Goal: Task Accomplishment & Management: Manage account settings

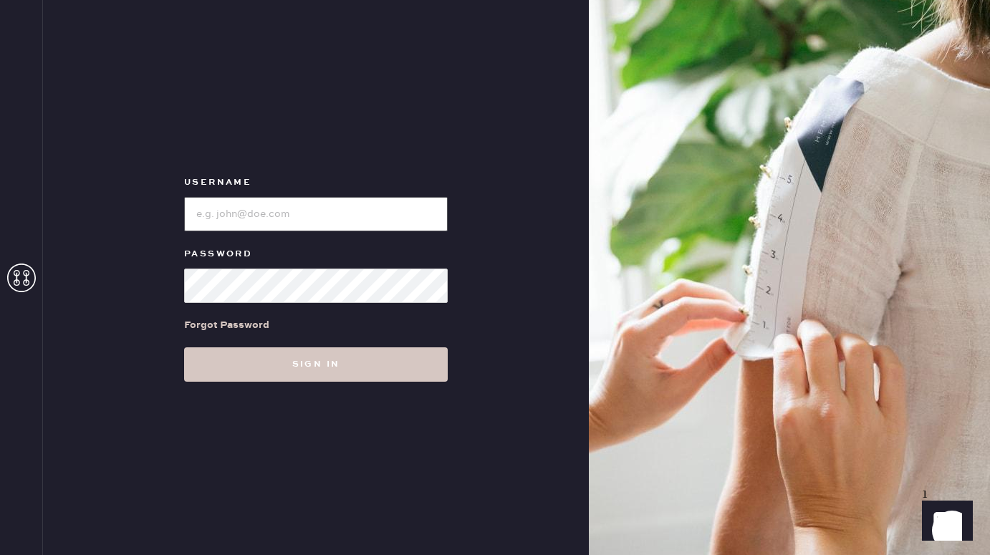
click at [305, 219] on input "loginName" at bounding box center [316, 214] width 264 height 34
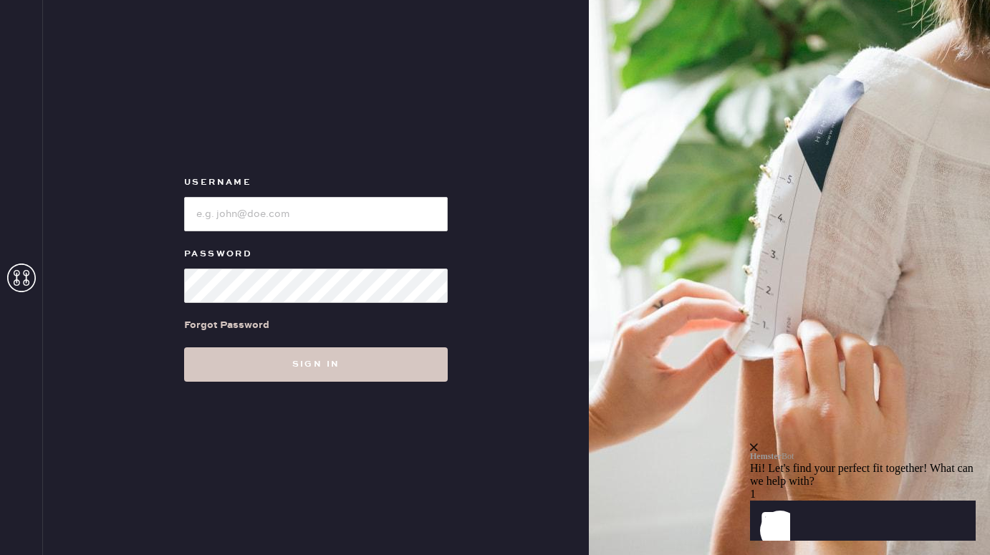
click at [239, 320] on div "Forgot Password" at bounding box center [226, 325] width 85 height 16
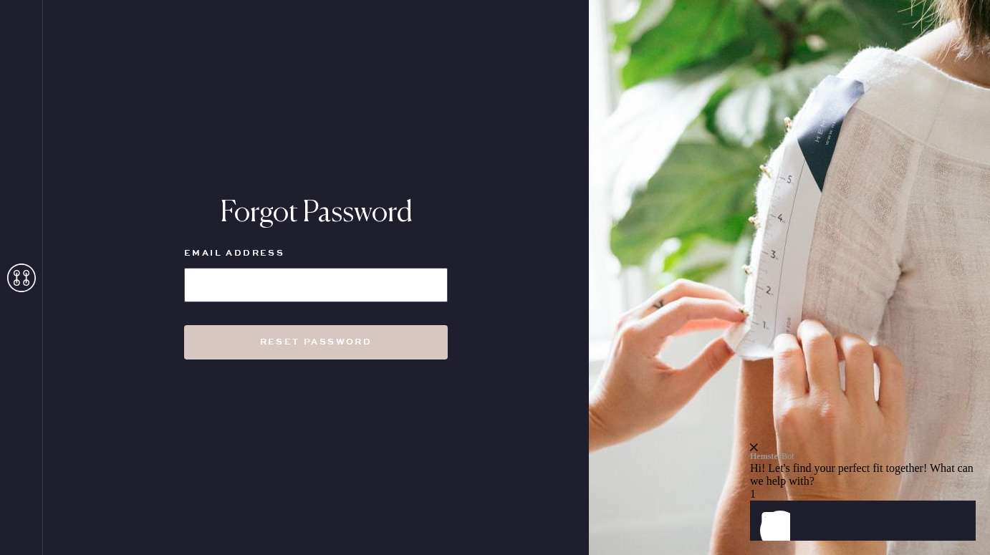
click at [234, 274] on input at bounding box center [316, 285] width 264 height 34
paste input "molly_gelb@alumni.brown.edu"
type input "molly_gelb@alumni.brown.edu"
click at [343, 385] on div "Forgot Password Email Address molly_gelb@alumni.brown.edu Reset Password" at bounding box center [316, 277] width 546 height 555
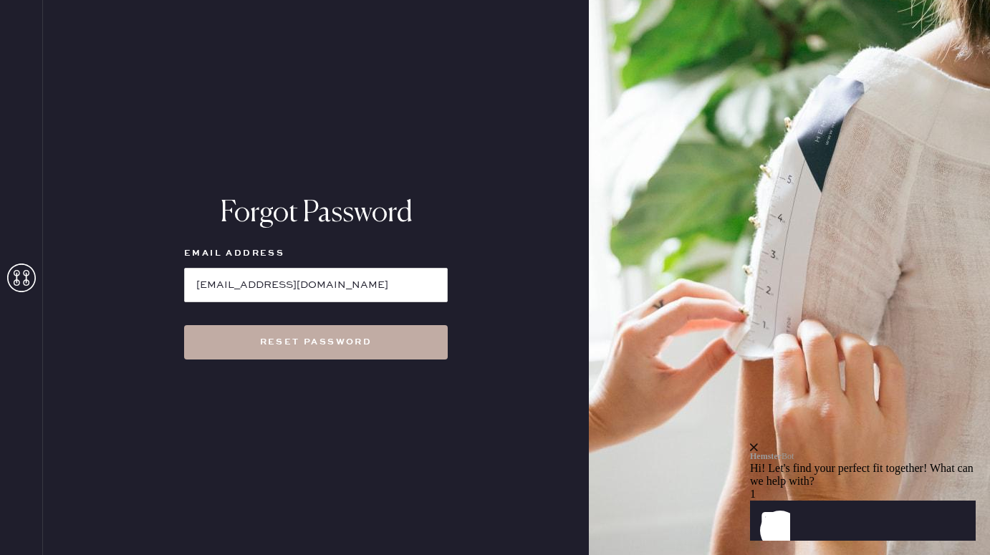
click at [337, 340] on button "Reset Password" at bounding box center [316, 342] width 264 height 34
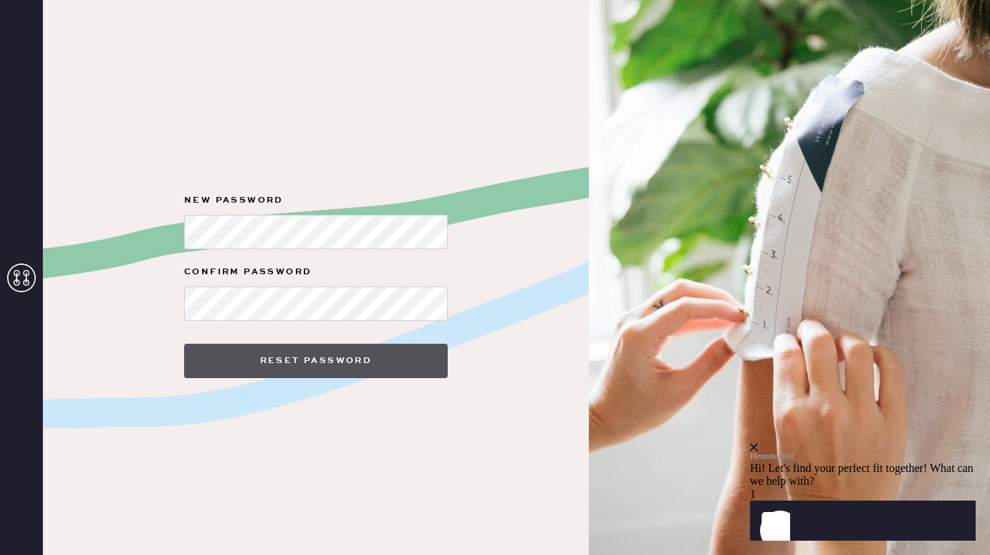
click at [312, 358] on button "Reset Password" at bounding box center [316, 361] width 264 height 34
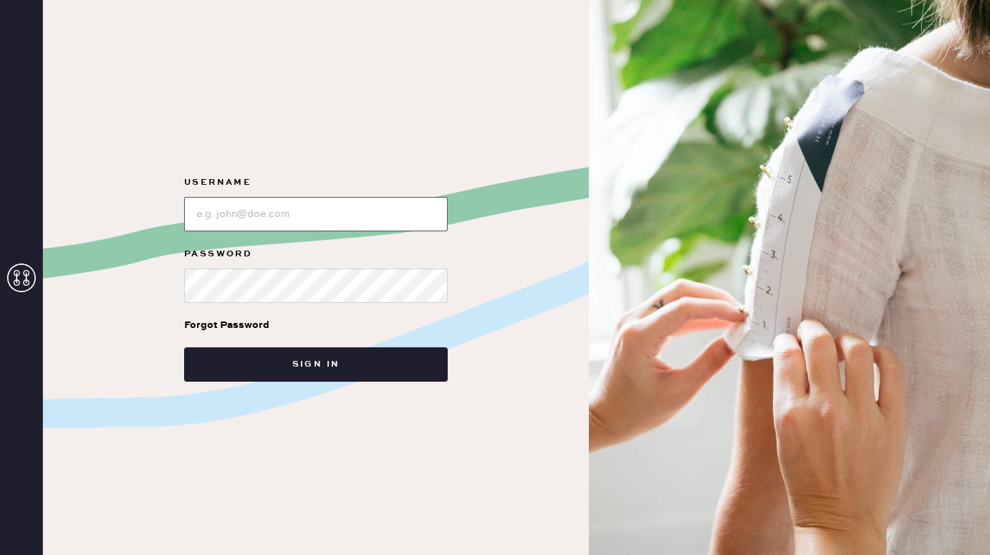
click at [273, 202] on input "loginName" at bounding box center [316, 214] width 264 height 34
click at [227, 214] on input "loginName" at bounding box center [316, 214] width 264 height 34
paste input "[EMAIL_ADDRESS][DOMAIN_NAME]"
type input "[EMAIL_ADDRESS][DOMAIN_NAME]"
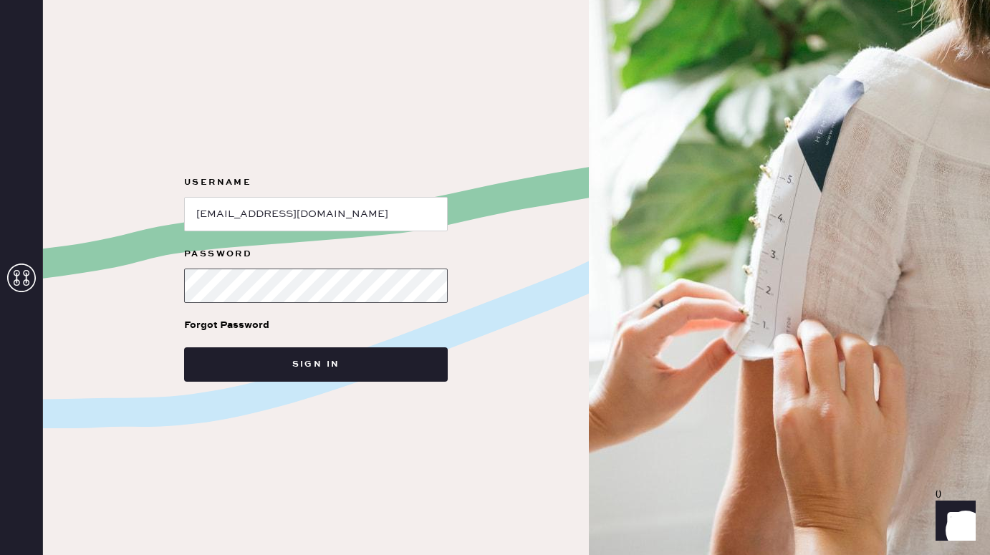
click at [418, 281] on body "Layer 1 Layer 1 Username Password Forgot Password Sign in Login" at bounding box center [495, 277] width 990 height 555
click at [0, 555] on com-1password-button at bounding box center [0, 555] width 0 height 0
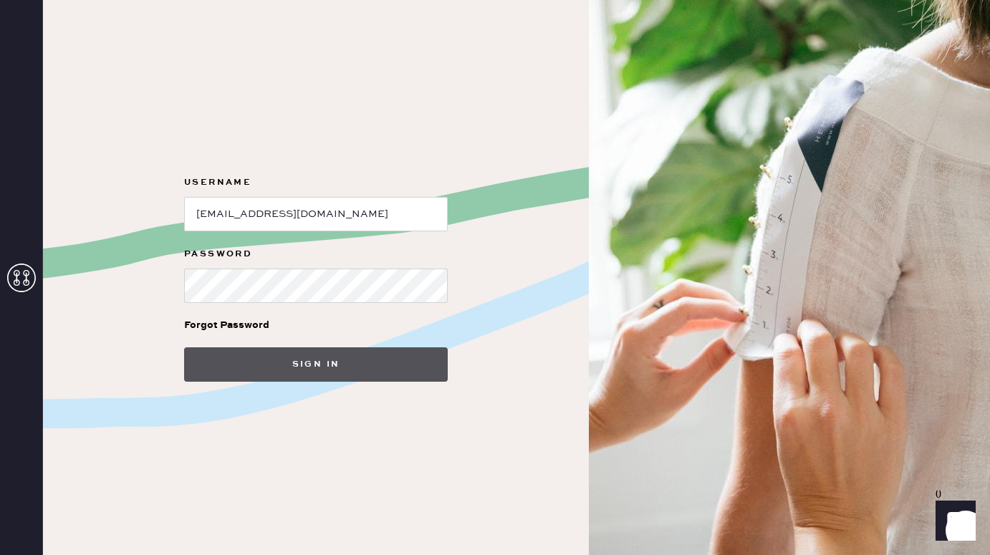
click at [331, 362] on button "Sign in" at bounding box center [316, 365] width 264 height 34
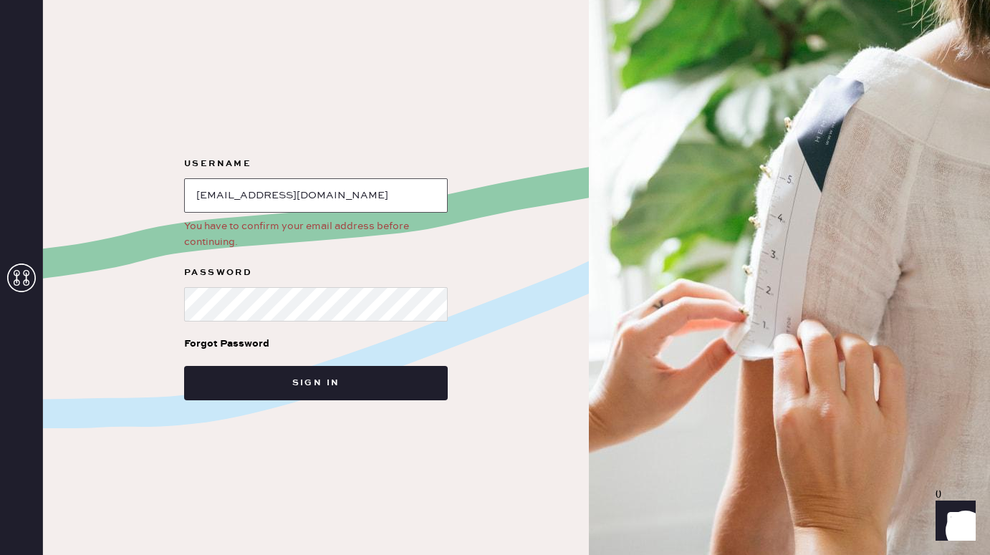
click at [391, 200] on input "loginName" at bounding box center [316, 195] width 264 height 34
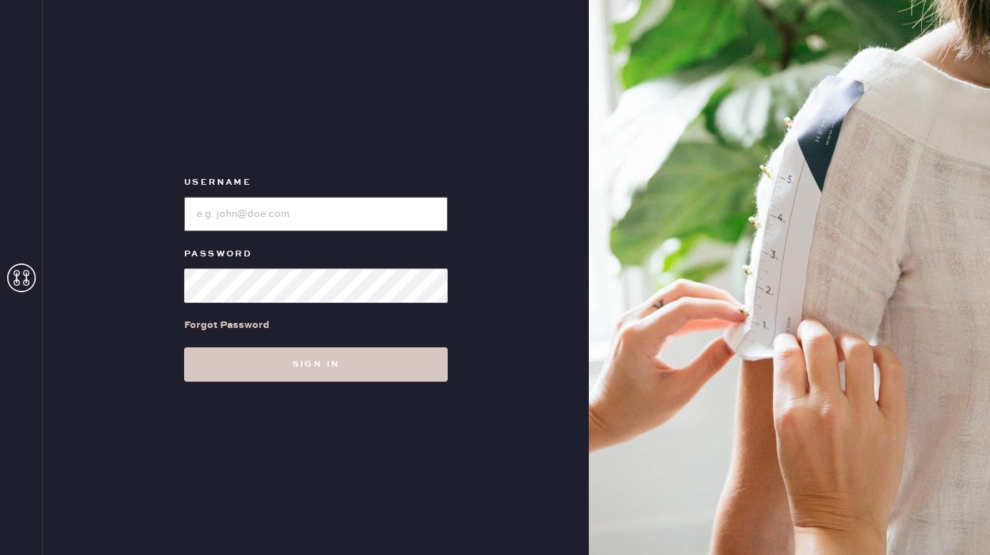
click at [282, 204] on input "loginName" at bounding box center [316, 214] width 264 height 34
click at [287, 204] on input "loginName" at bounding box center [316, 214] width 264 height 34
click at [292, 221] on input "loginName" at bounding box center [316, 214] width 264 height 34
click at [315, 221] on input "loginName" at bounding box center [316, 214] width 264 height 34
paste input "molly_gelb@alumni.brown.edu"
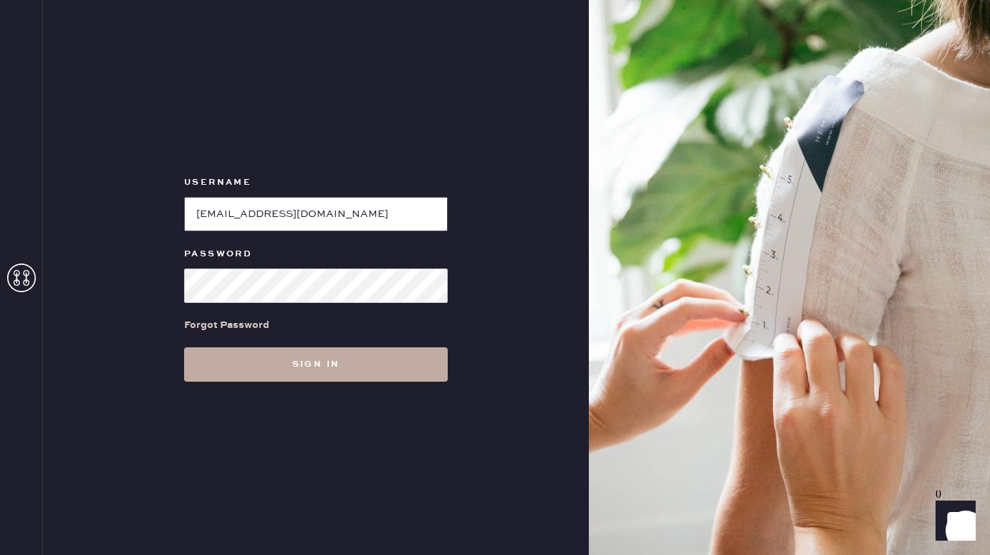
type input "molly_gelb@alumni.brown.edu"
click at [309, 355] on button "Sign in" at bounding box center [316, 365] width 264 height 34
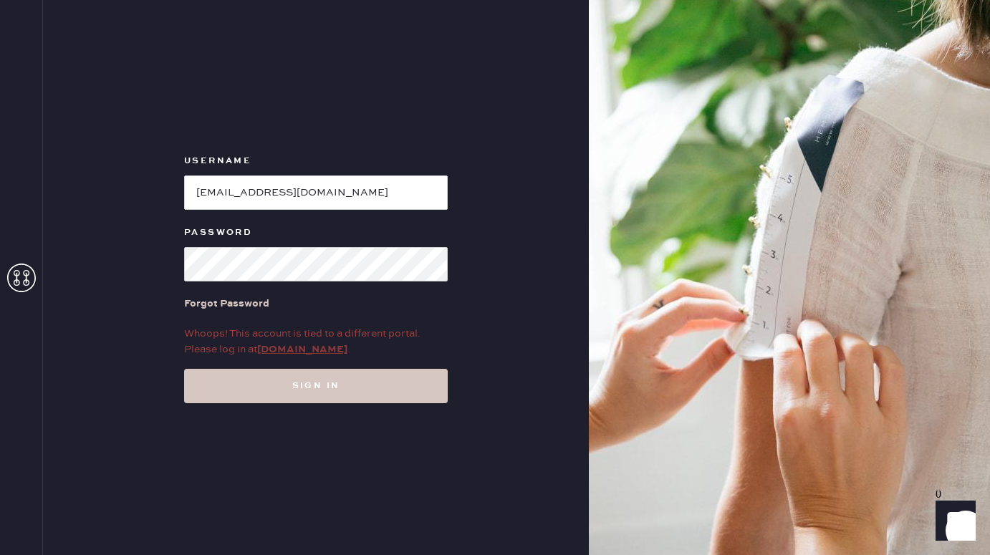
click at [288, 345] on link "my.hemster.co" at bounding box center [302, 349] width 90 height 13
